Goal: Find specific page/section

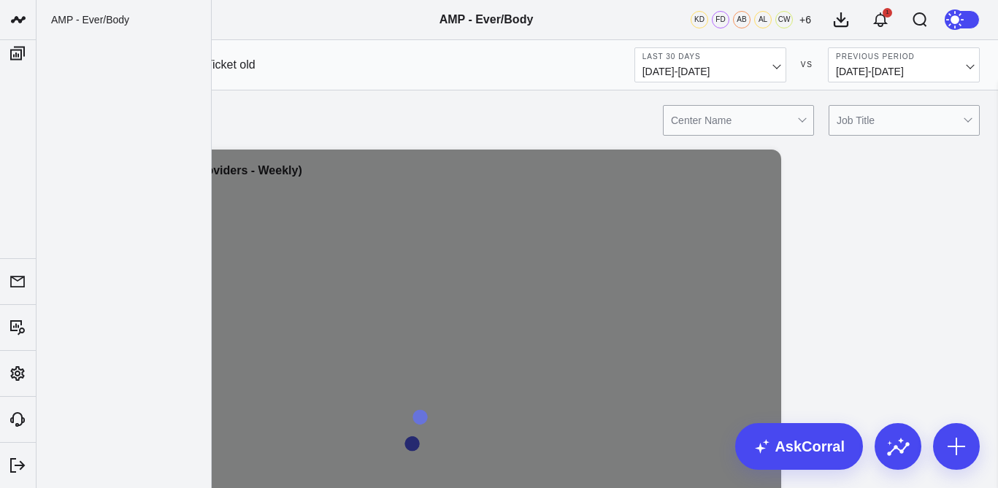
click at [777, 66] on span "[DATE] - [DATE]" at bounding box center [710, 72] width 136 height 12
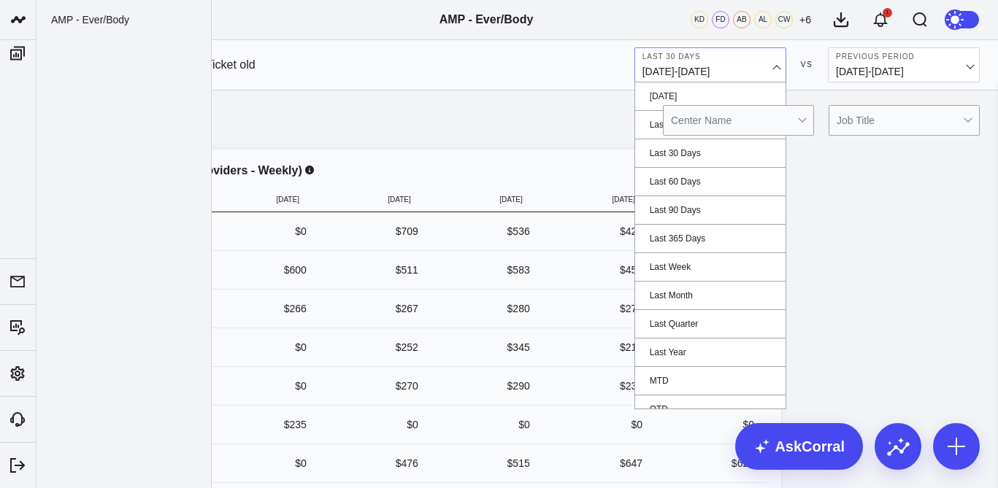
click at [674, 383] on link "MTD" at bounding box center [710, 381] width 150 height 28
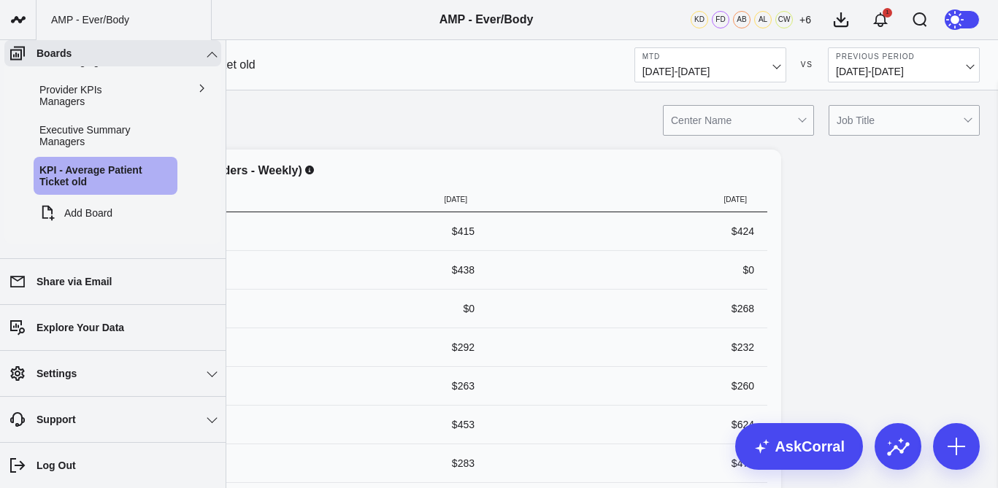
scroll to position [33, 0]
click at [81, 141] on span "Executive Summary Managers" at bounding box center [84, 132] width 90 height 23
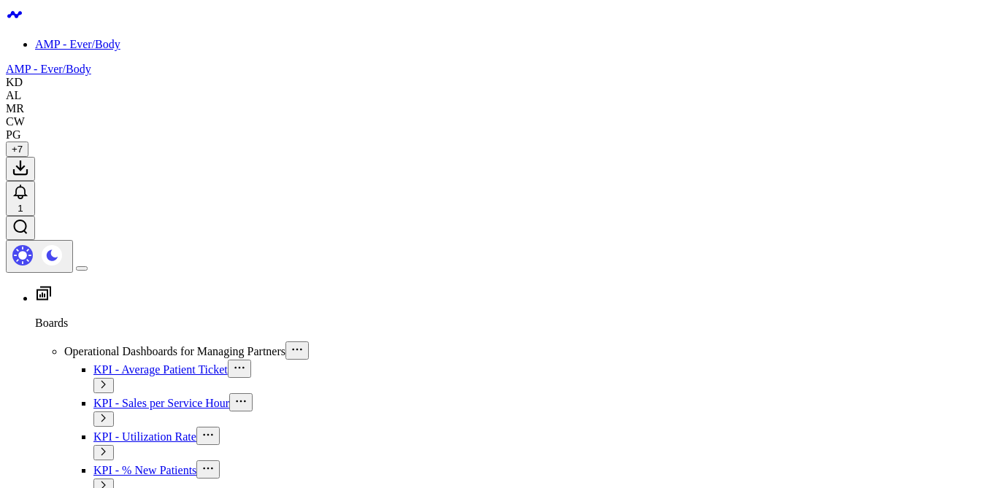
click at [739, 39] on header "AMP - Ever/Body AMP - Ever/Body KD AL MR CW PG + 7 1" at bounding box center [499, 139] width 986 height 267
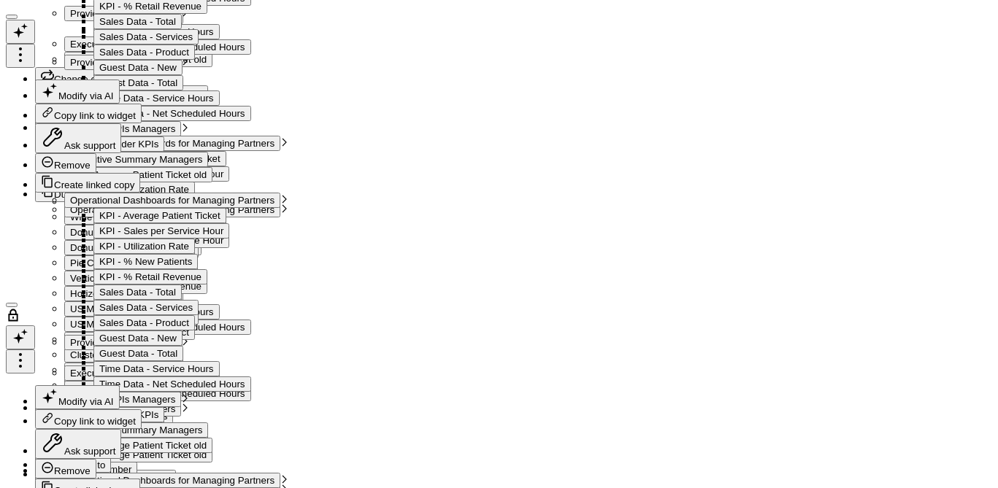
scroll to position [2173, 0]
